Goal: Find contact information: Find contact information

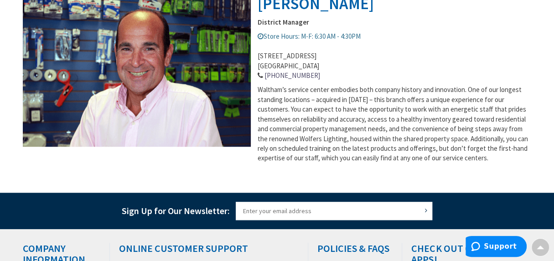
scroll to position [384, 0]
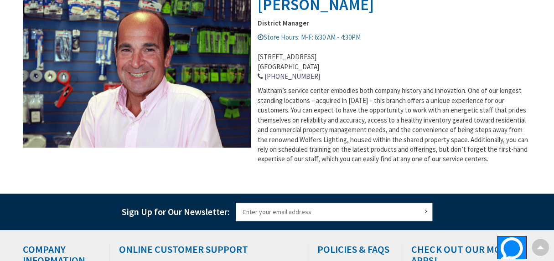
click at [288, 76] on link "[PHONE_NUMBER]" at bounding box center [293, 77] width 56 height 10
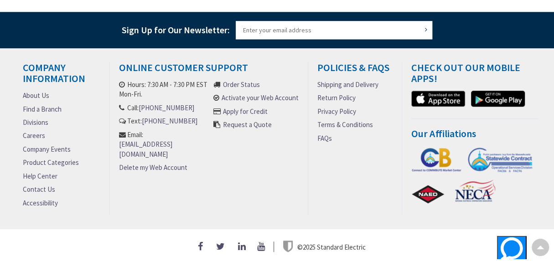
scroll to position [570, 0]
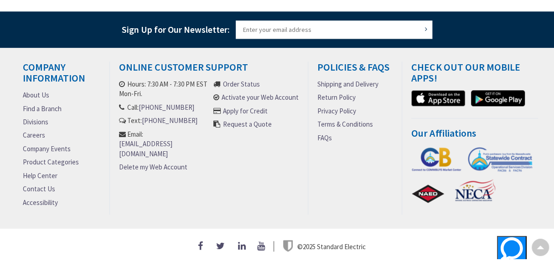
click at [159, 103] on link "[PHONE_NUMBER]" at bounding box center [167, 108] width 56 height 10
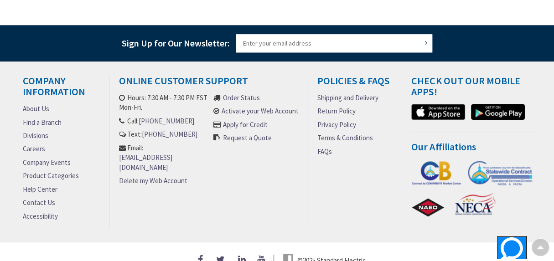
scroll to position [553, 0]
click at [354, 160] on div "Policies & FAQs Shipping and Delivery Return Policy Privacy Policy Terms & Cond…" at bounding box center [355, 151] width 94 height 153
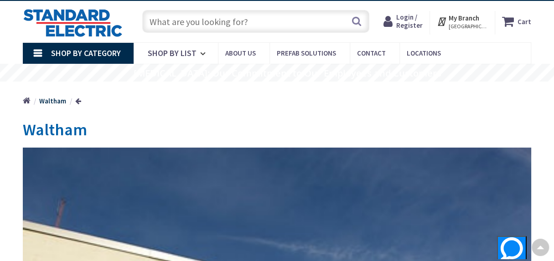
scroll to position [14, 0]
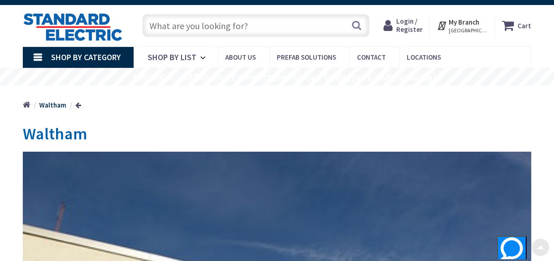
click at [368, 59] on span "Contact" at bounding box center [371, 57] width 29 height 9
click at [366, 61] on span "Contact" at bounding box center [371, 57] width 29 height 9
